Goal: Find specific page/section: Find specific page/section

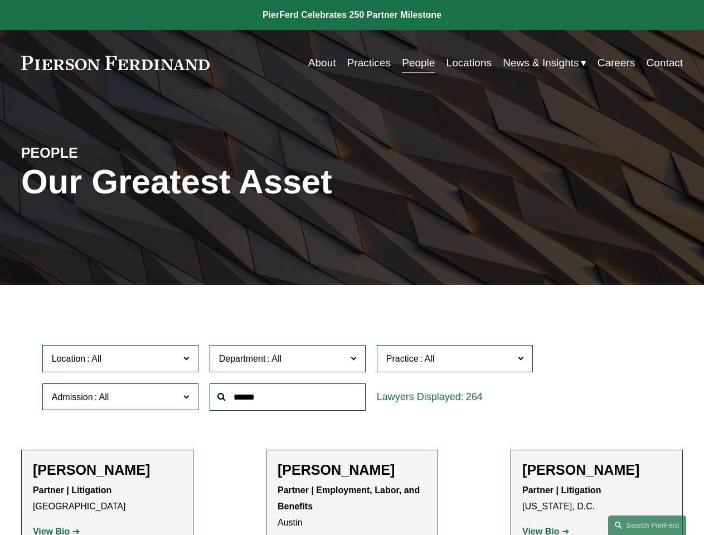
click at [351, 416] on div at bounding box center [287, 397] width 167 height 38
click at [351, 378] on div "Department All Corporate Employment, Labor, and Benefits Intellectual Property …" at bounding box center [287, 358] width 167 height 38
click at [121, 361] on span "Location" at bounding box center [116, 358] width 128 height 15
click at [288, 361] on span "Department" at bounding box center [283, 358] width 128 height 15
click at [455, 361] on span "Practice" at bounding box center [450, 358] width 128 height 15
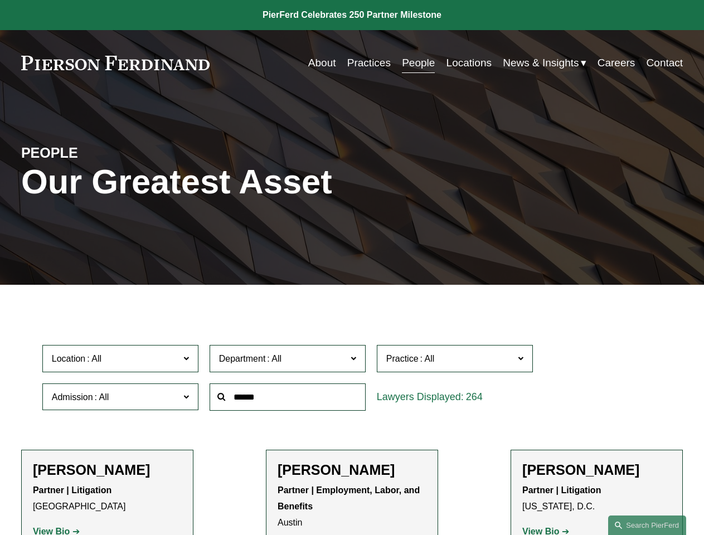
click at [0, 0] on link "All" at bounding box center [0, 0] width 0 height 0
click at [288, 399] on input "text" at bounding box center [287, 396] width 156 height 27
click at [647, 525] on link "Search this site" at bounding box center [647, 524] width 78 height 19
